Goal: Transaction & Acquisition: Purchase product/service

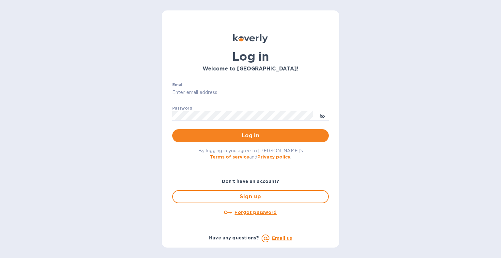
click at [213, 89] on input "Email" at bounding box center [250, 93] width 157 height 10
type input "[EMAIL_ADDRESS][DOMAIN_NAME]"
click at [279, 139] on span "Log in" at bounding box center [251, 136] width 146 height 8
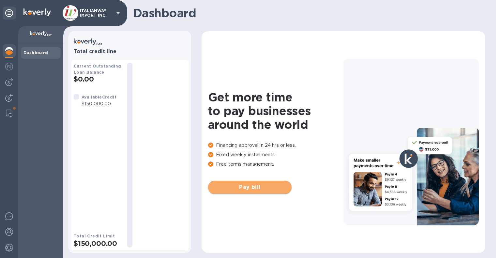
click at [242, 188] on span "Pay bill" at bounding box center [249, 187] width 73 height 8
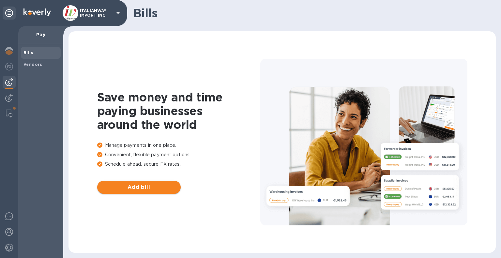
click at [141, 186] on span "Add bill" at bounding box center [138, 187] width 73 height 8
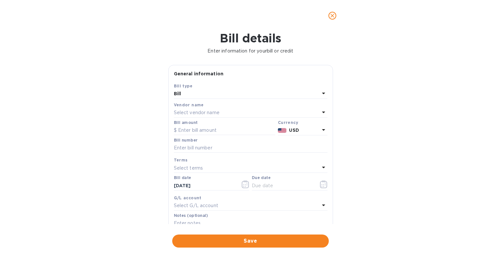
click at [202, 112] on p "Select vendor name" at bounding box center [197, 112] width 46 height 7
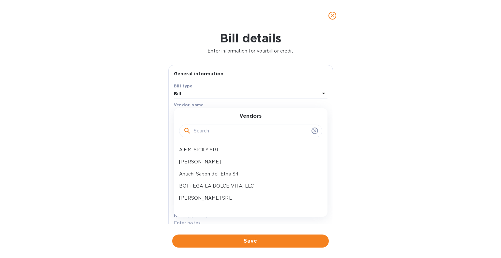
click at [213, 132] on input "text" at bounding box center [251, 131] width 115 height 10
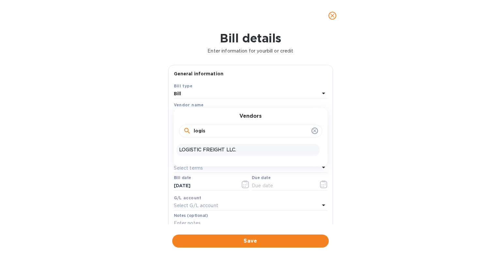
type input "logis"
click at [219, 151] on p "LOGISTIC FREIGHT LLC." at bounding box center [248, 150] width 138 height 7
type input "[DATE]"
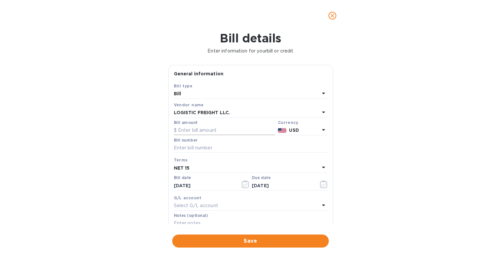
click at [220, 134] on input "text" at bounding box center [225, 131] width 102 height 10
type input "370"
click at [212, 146] on input "text" at bounding box center [251, 148] width 154 height 10
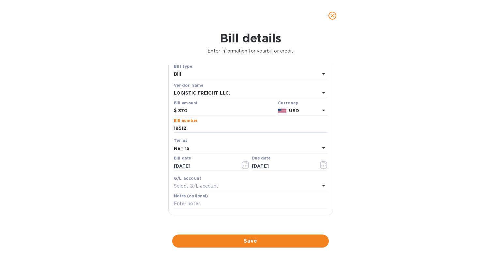
scroll to position [20, 0]
type input "18512"
click at [203, 165] on input "[DATE]" at bounding box center [205, 166] width 62 height 10
type input "[DATE]"
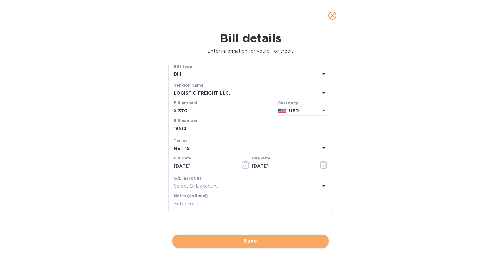
click at [270, 245] on button "Save" at bounding box center [250, 241] width 157 height 13
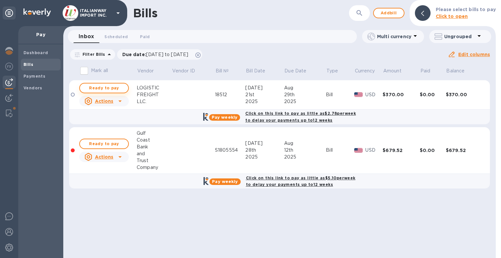
click at [112, 88] on span "Ready to pay" at bounding box center [104, 88] width 38 height 8
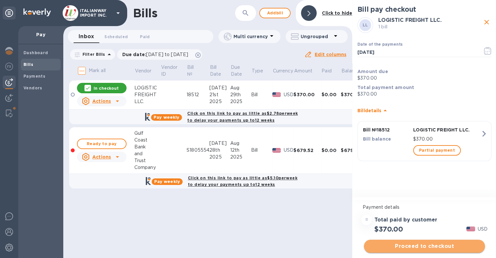
click at [435, 241] on button "Proceed to checkout" at bounding box center [424, 246] width 121 height 13
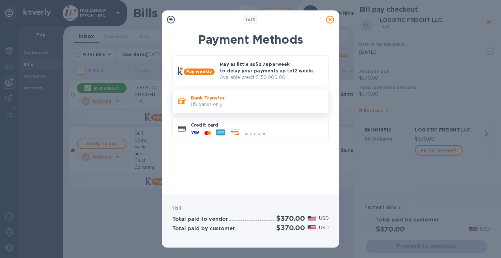
click at [202, 102] on p "US banks only." at bounding box center [257, 104] width 133 height 7
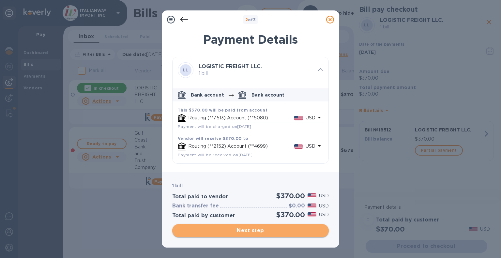
click at [262, 229] on span "Next step" at bounding box center [251, 231] width 146 height 8
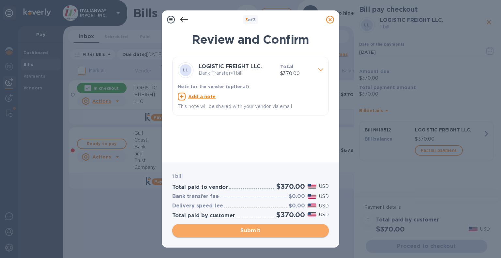
click at [262, 229] on span "Submit" at bounding box center [251, 231] width 146 height 8
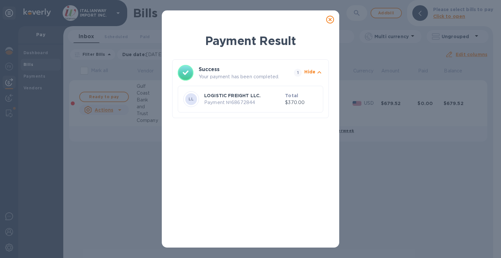
click at [329, 22] on icon at bounding box center [330, 20] width 8 height 8
